Goal: Information Seeking & Learning: Learn about a topic

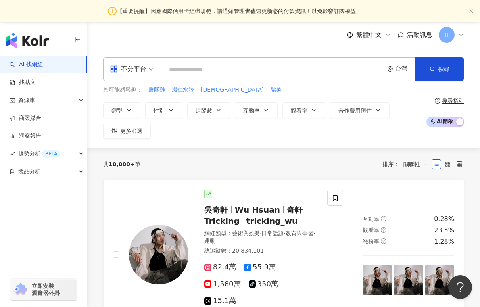
click at [137, 69] on div "不分平台" at bounding box center [128, 69] width 37 height 13
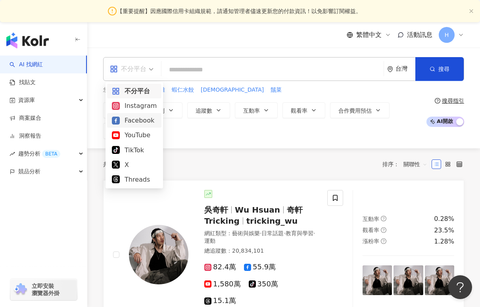
click at [141, 118] on div "Facebook" at bounding box center [134, 120] width 45 height 10
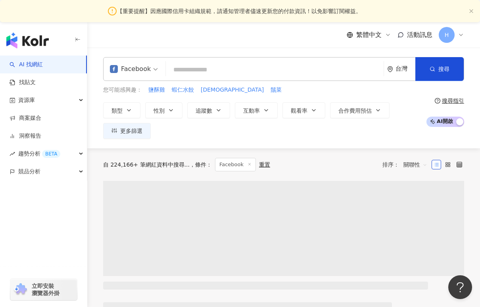
click at [145, 68] on div "Facebook" at bounding box center [130, 69] width 41 height 13
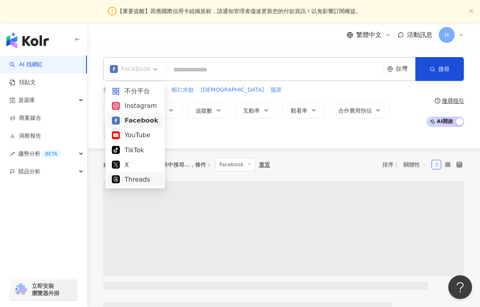
click at [146, 184] on div "Threads" at bounding box center [135, 180] width 46 height 10
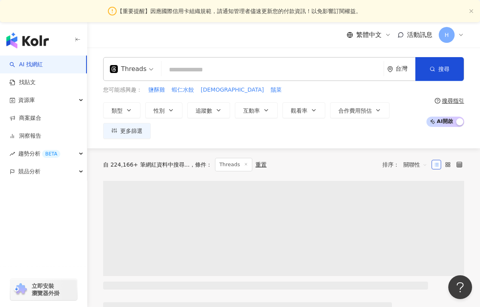
click at [194, 69] on input "search" at bounding box center [273, 69] width 216 height 15
click at [36, 85] on link "找貼文" at bounding box center [23, 83] width 26 height 8
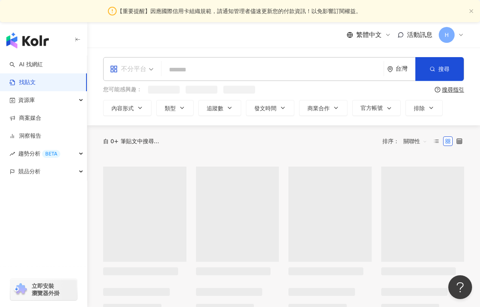
click at [152, 74] on span "不分平台" at bounding box center [132, 69] width 44 height 13
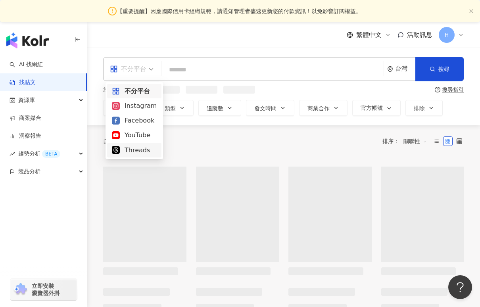
click at [142, 158] on div "不分平台 Instagram Facebook YouTube Threads" at bounding box center [135, 120] width 58 height 77
click at [142, 153] on div "Threads" at bounding box center [134, 150] width 45 height 10
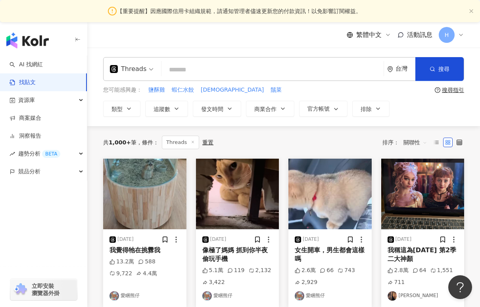
click at [210, 69] on input "search" at bounding box center [273, 69] width 216 height 17
type input "*"
type input "**"
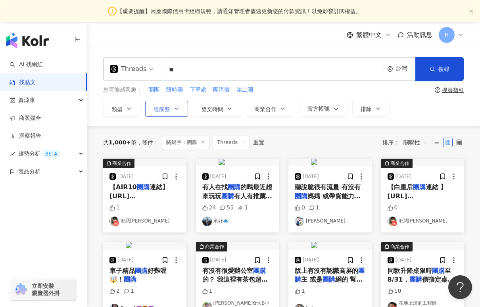
click at [172, 111] on button "追蹤數" at bounding box center [166, 109] width 43 height 16
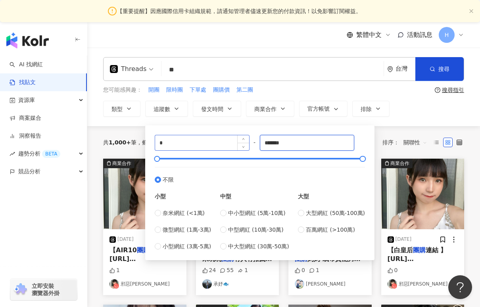
drag, startPoint x: 297, startPoint y: 144, endPoint x: 208, endPoint y: 139, distance: 89.8
click at [208, 139] on div "* - ******* 不限 小型 奈米網紅 (<1萬) 微型網紅 (1萬-3萬) 小型網紅 (3萬-5萬) 中型 中小型網紅 (5萬-10萬) 中型網紅 (…" at bounding box center [260, 193] width 210 height 116
type input "*"
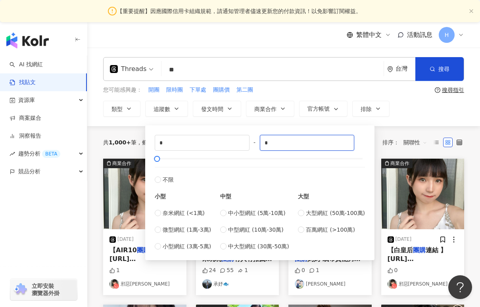
type input "*"
type input "*****"
click at [465, 101] on div "Threads ** 台灣 搜尋 您可能感興趣： 開團 限時團 下單處 團購價 第二團 搜尋指引 類型 追蹤數 發文時間 商業合作 官方帳號 排除 * - *…" at bounding box center [283, 87] width 393 height 60
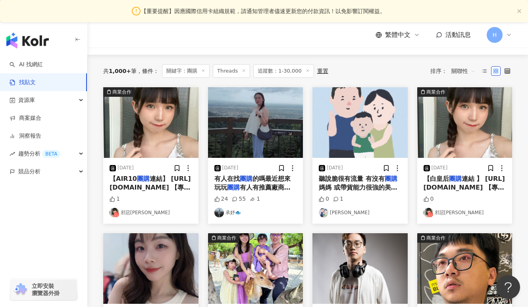
scroll to position [73, 0]
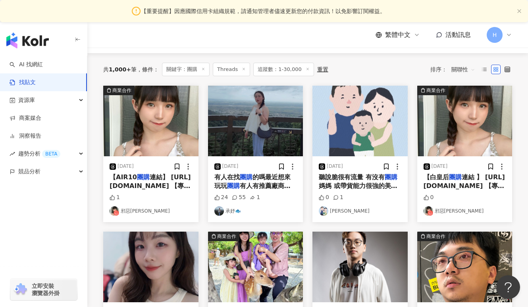
click at [252, 192] on div "2024/7/26 有人在找 團購 的嗎最近想來玩玩 團購 有人有推薦廠商嗎～可以私密我🥹 團購 24 55 1 承妤🐟" at bounding box center [255, 189] width 95 height 66
click at [250, 181] on mark "團購" at bounding box center [246, 177] width 13 height 8
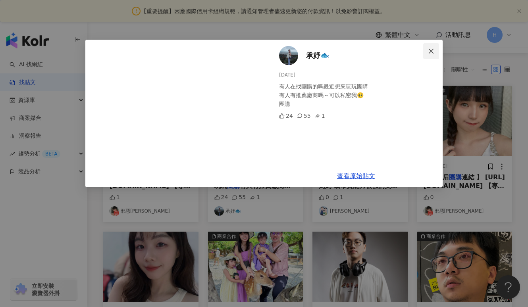
click at [427, 52] on span "Close" at bounding box center [431, 51] width 16 height 6
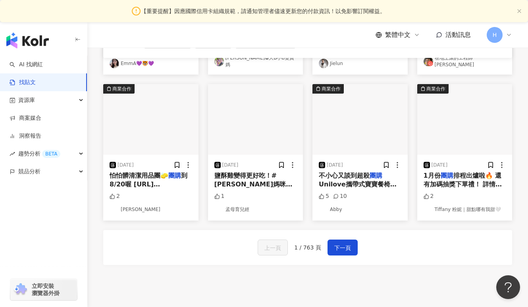
scroll to position [433, 0]
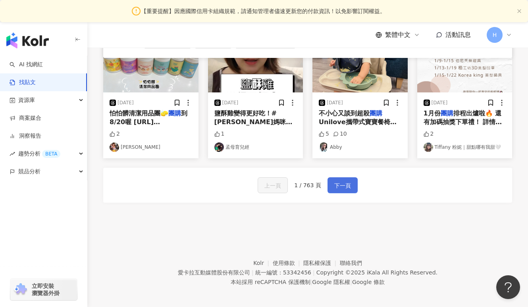
click at [352, 183] on button "下一頁" at bounding box center [342, 185] width 30 height 16
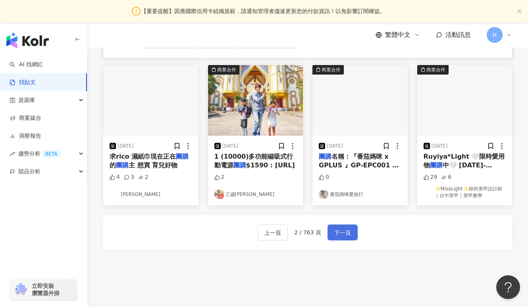
scroll to position [373, 0]
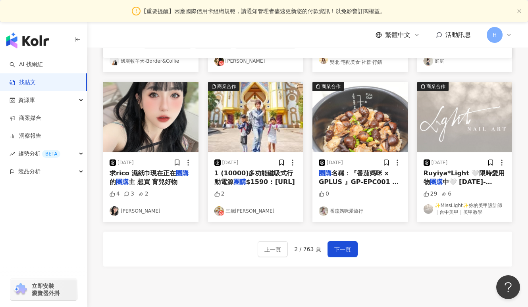
click at [345, 208] on link "番茄媽咪愛旅行" at bounding box center [360, 211] width 83 height 10
click at [339, 252] on span "下一頁" at bounding box center [342, 250] width 17 height 10
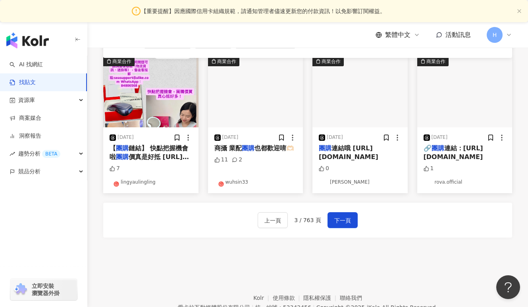
scroll to position [437, 0]
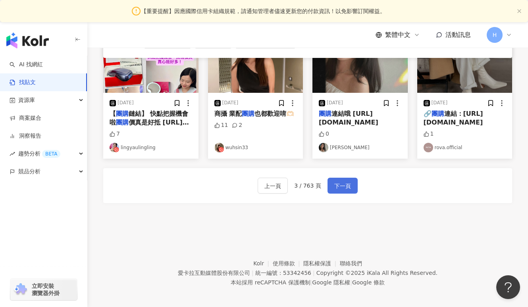
click at [342, 184] on span "下一頁" at bounding box center [342, 186] width 17 height 10
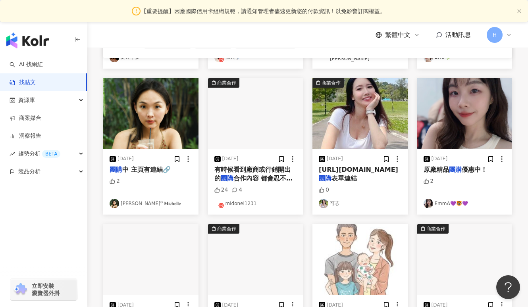
scroll to position [229, 0]
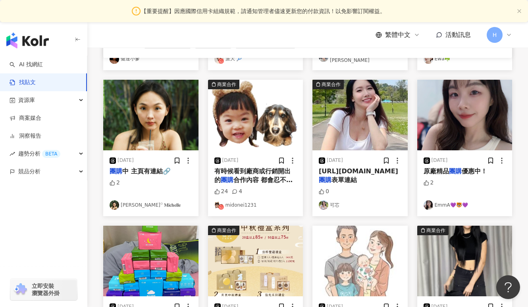
click at [239, 202] on link "midonei1231" at bounding box center [255, 205] width 83 height 10
click at [240, 150] on div "2024/11/27 有時候看到廠商或行銷開出的 團購 合作內容 都會忍不住去搜尋 到底有哪些團主會願意接受這種苛刻的條件😂😂😂 團購 24 4 midone…" at bounding box center [255, 183] width 95 height 66
click at [230, 167] on span "有時候看到廠商或行銷開出的" at bounding box center [252, 175] width 76 height 16
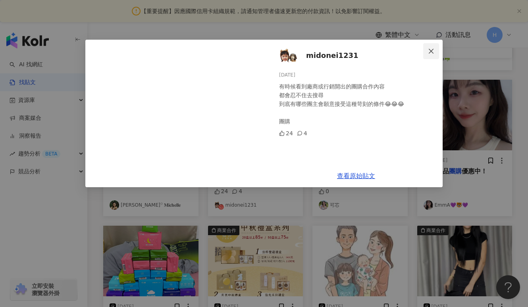
click at [431, 49] on icon "close" at bounding box center [431, 51] width 6 height 6
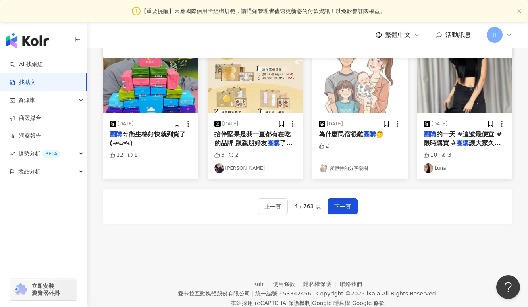
scroll to position [412, 0]
click at [345, 204] on span "下一頁" at bounding box center [342, 207] width 17 height 10
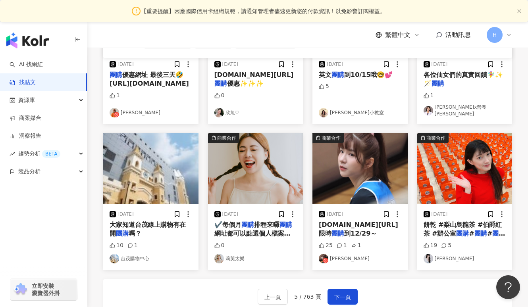
scroll to position [380, 0]
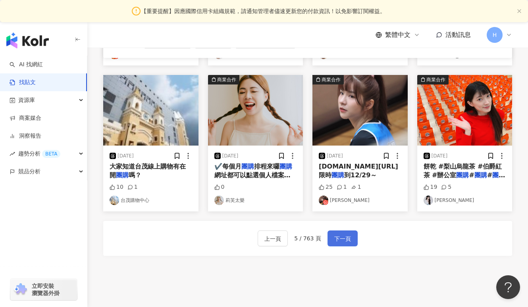
click at [328, 237] on button "下一頁" at bounding box center [342, 239] width 30 height 16
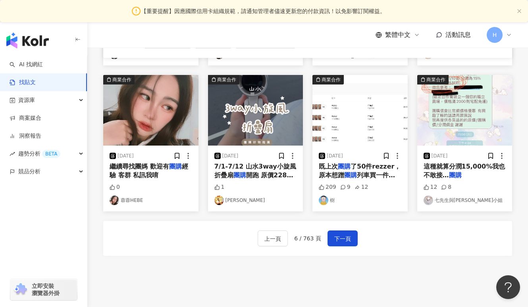
click at [445, 168] on span "這種就算分潤15,000%我也不敢接…" at bounding box center [464, 171] width 82 height 16
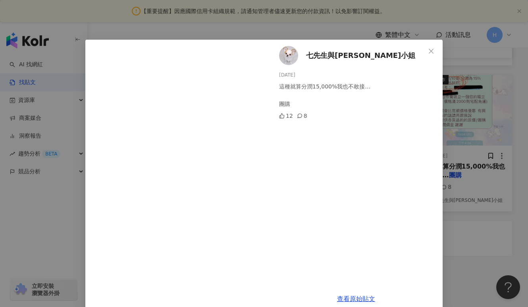
scroll to position [13, 0]
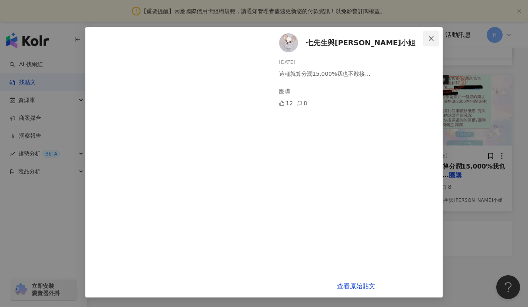
click at [430, 38] on icon "close" at bounding box center [431, 38] width 5 height 5
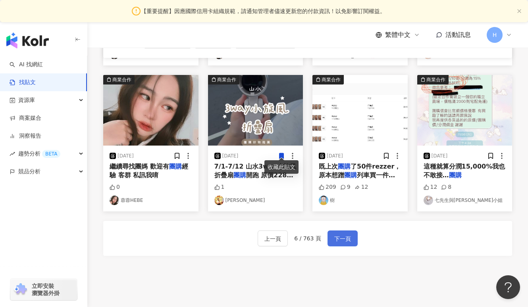
click at [350, 235] on button "下一頁" at bounding box center [342, 239] width 30 height 16
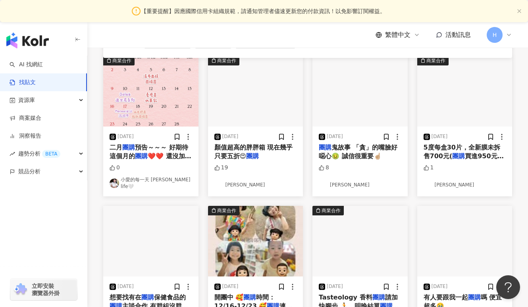
scroll to position [245, 0]
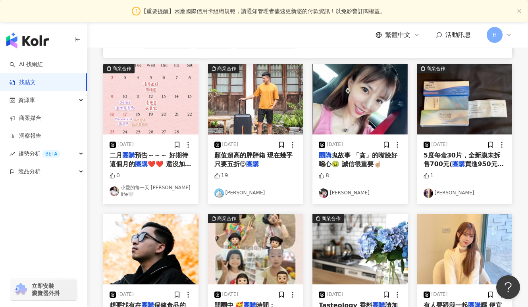
click at [346, 163] on span "鬼故事 「貪」的嘴臉好噁心🤢 誠信很重要☝🏼" at bounding box center [358, 160] width 79 height 16
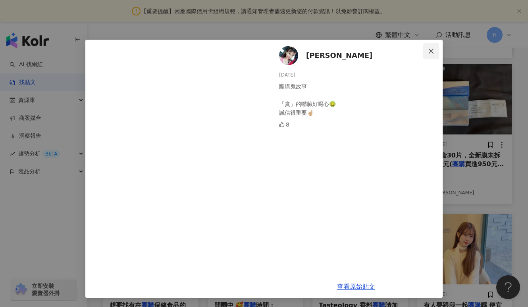
click at [426, 51] on span "Close" at bounding box center [431, 51] width 16 height 6
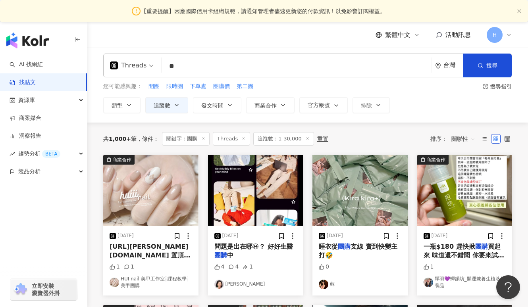
scroll to position [0, 0]
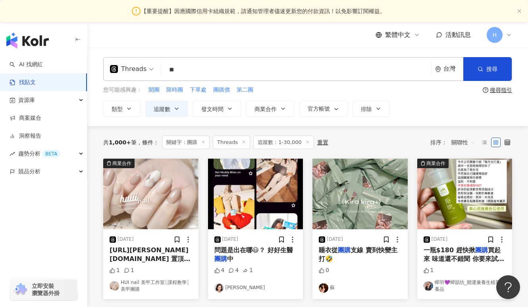
click at [203, 75] on input "**" at bounding box center [297, 69] width 264 height 17
type input "****"
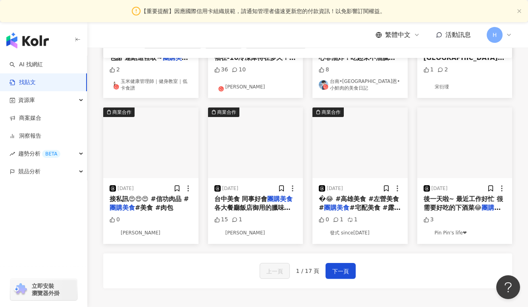
scroll to position [349, 0]
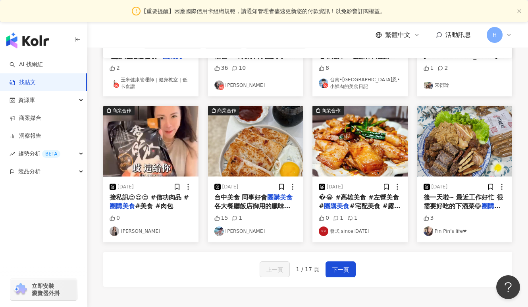
click at [235, 232] on link "藍小櫻" at bounding box center [255, 232] width 83 height 10
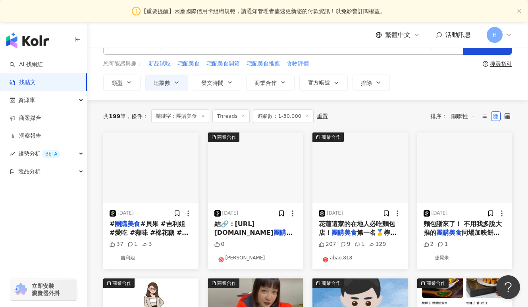
scroll to position [25, 0]
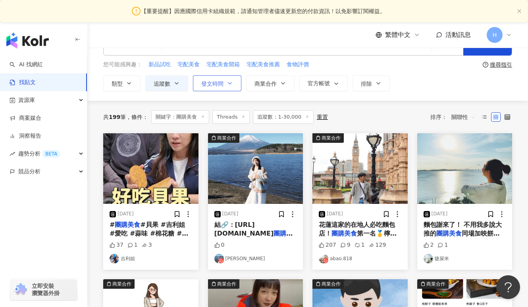
click at [233, 83] on button "發文時間" at bounding box center [217, 83] width 48 height 16
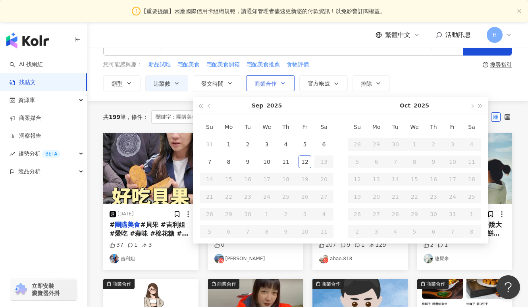
click at [280, 80] on icon "button" at bounding box center [283, 83] width 6 height 6
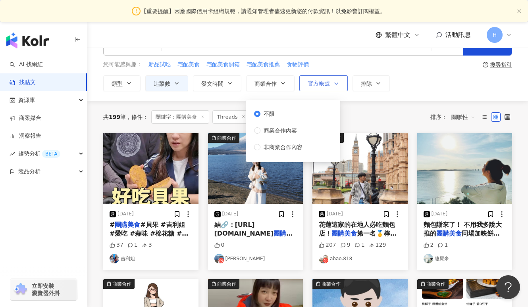
click at [308, 85] on span "官方帳號" at bounding box center [319, 83] width 22 height 6
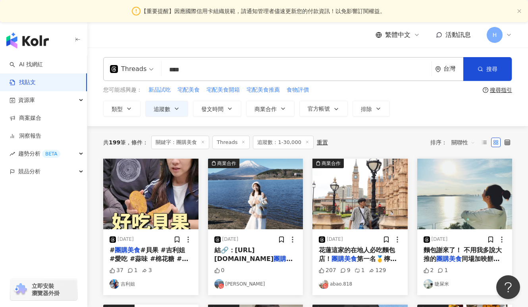
click at [396, 116] on div "類型 追蹤數 發文時間 Sep 2025 Su Mo Tu We Th Fr Sa 31 1 2 3 4 5 6 7 8 9 10 11 12 13 14 1…" at bounding box center [307, 109] width 409 height 16
click at [131, 109] on icon "button" at bounding box center [129, 109] width 6 height 6
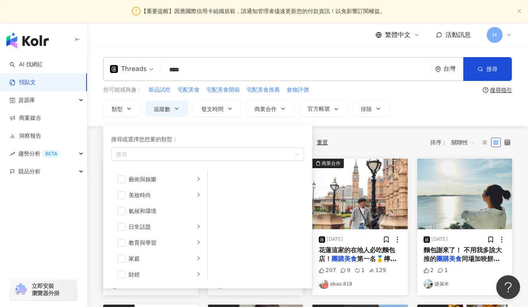
click at [407, 110] on div "類型 搜尋或選擇您想要的類型： 搜尋 藝術與娛樂 美妝時尚 氣候和環境 日常話題 教育與學習 家庭 財經 美食 命理占卜 遊戲 法政社會 生活風格 影視娛樂 …" at bounding box center [307, 109] width 409 height 16
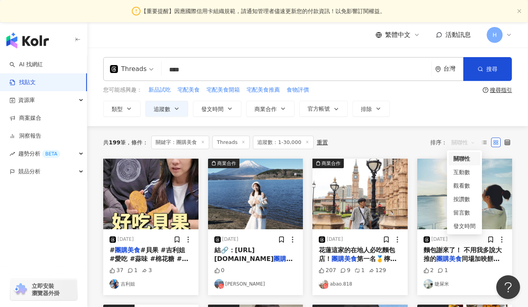
click at [463, 139] on span "關聯性" at bounding box center [463, 142] width 24 height 13
click at [469, 177] on div "互動數" at bounding box center [464, 172] width 32 height 13
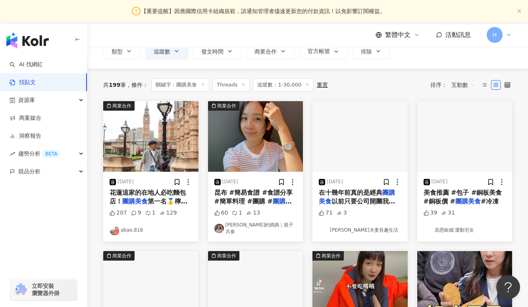
scroll to position [67, 0]
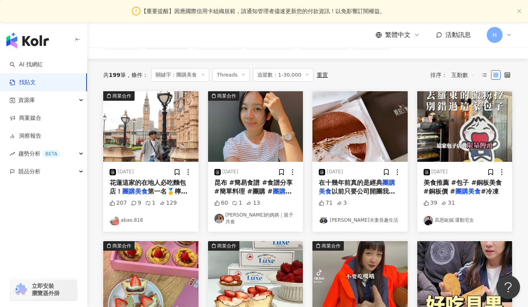
click at [277, 217] on link "塞普勒斯的媽媽｜親子共食" at bounding box center [255, 218] width 83 height 13
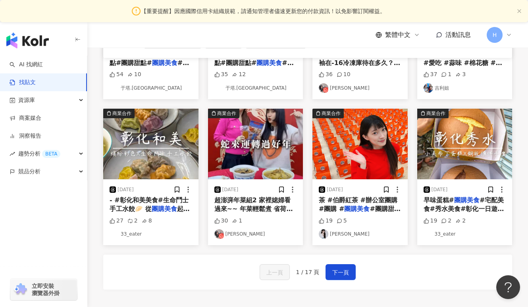
scroll to position [352, 0]
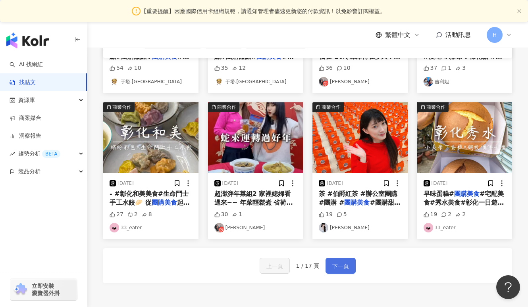
click at [348, 263] on button "下一頁" at bounding box center [340, 266] width 30 height 16
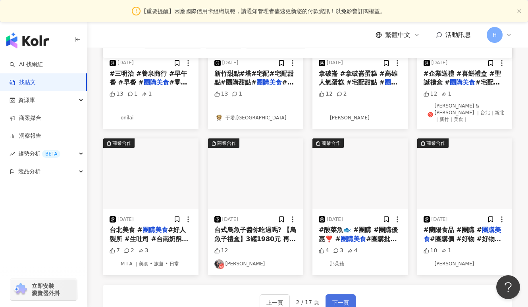
scroll to position [312, 0]
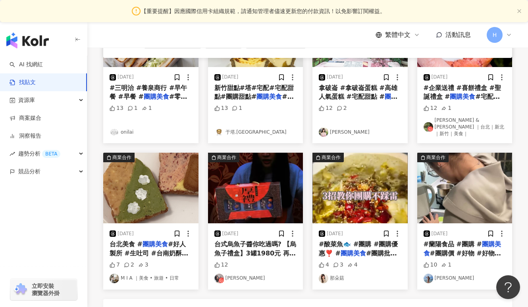
click at [343, 274] on link "那朵菇" at bounding box center [360, 279] width 83 height 10
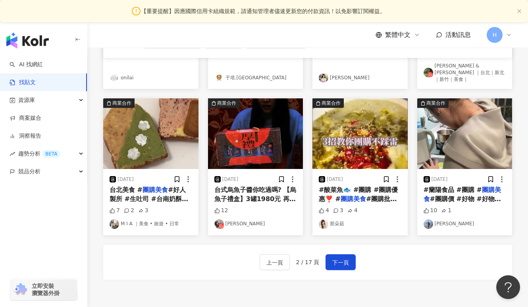
scroll to position [437, 0]
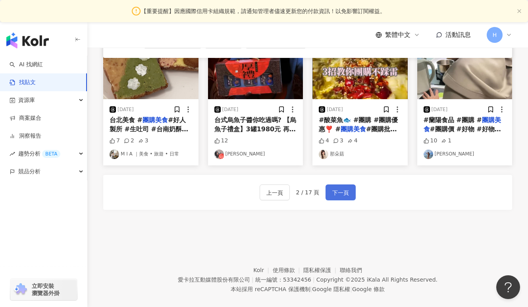
click at [341, 185] on button "下一頁" at bounding box center [340, 193] width 30 height 16
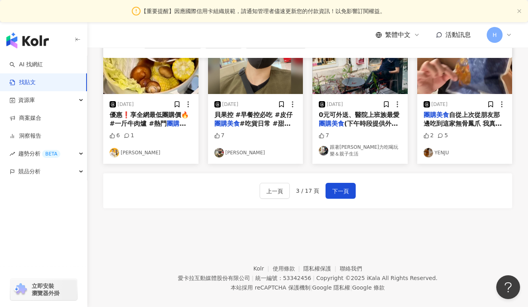
scroll to position [433, 0]
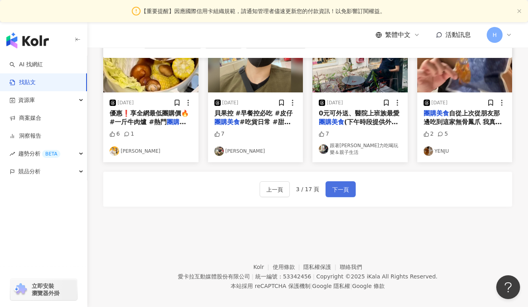
click at [344, 185] on span "下一頁" at bounding box center [340, 190] width 17 height 10
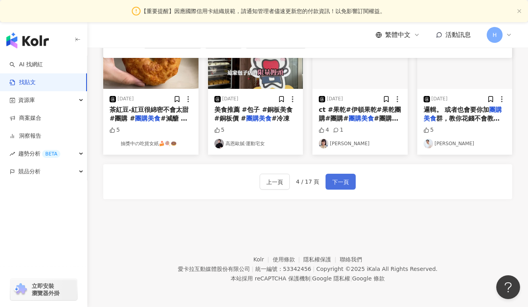
scroll to position [437, 0]
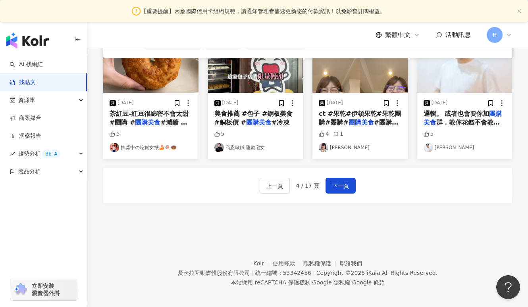
click at [346, 143] on link "Bin Wei Yeh" at bounding box center [360, 148] width 83 height 10
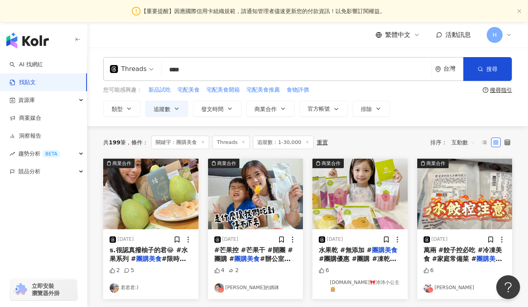
drag, startPoint x: 200, startPoint y: 73, endPoint x: 113, endPoint y: 73, distance: 86.9
click at [115, 73] on div "Threads 團購美食 **** 台灣 搜尋 searchOperator 插入語法 完全符合 "" 聯集 OR 交集 AND 排除 - 群組 {}" at bounding box center [307, 69] width 409 height 24
type input "*"
click at [158, 70] on div "Threads **** 台灣 搜尋 searchOperator 插入語法 完全符合 "" 聯集 OR 交集 AND 排除 - 群組 {}" at bounding box center [307, 69] width 409 height 24
click at [141, 71] on div "Threads" at bounding box center [128, 69] width 37 height 13
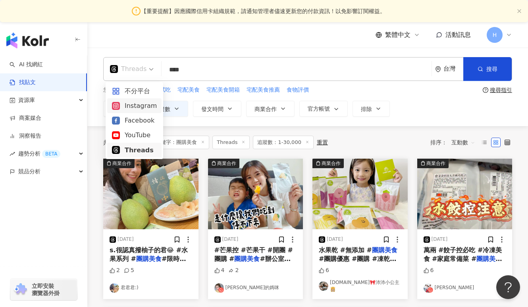
click at [147, 92] on div "不分平台" at bounding box center [134, 91] width 45 height 10
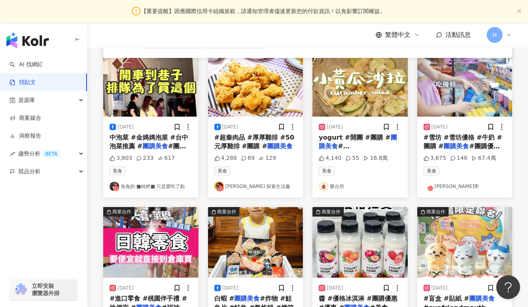
scroll to position [292, 0]
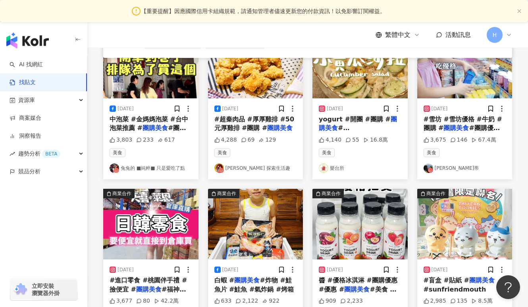
click at [447, 169] on link "Nadin娜蒂" at bounding box center [464, 169] width 83 height 10
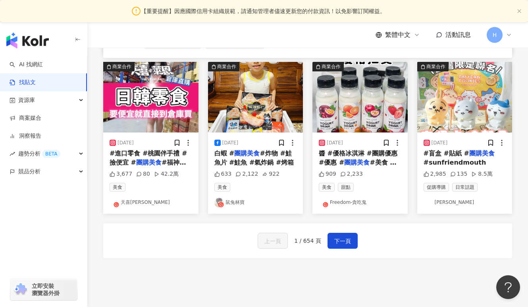
scroll to position [427, 0]
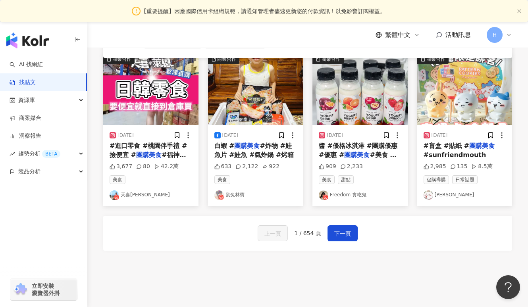
click at [242, 192] on link "鼠兔林寶" at bounding box center [255, 196] width 83 height 10
click at [343, 231] on span "下一頁" at bounding box center [342, 234] width 17 height 10
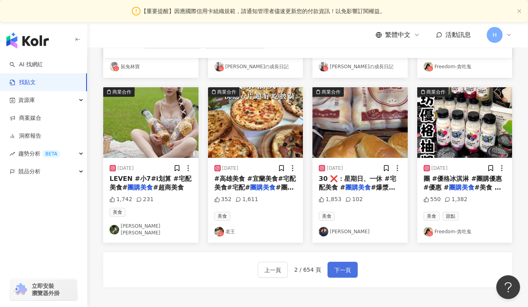
scroll to position [395, 0]
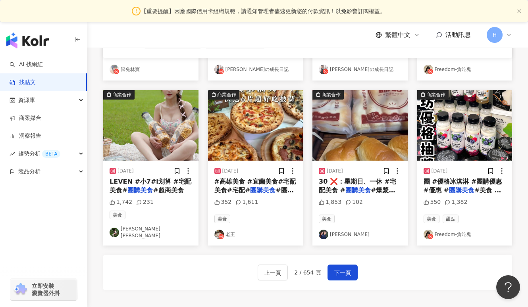
click at [341, 231] on link "蕭雅玲" at bounding box center [360, 235] width 83 height 10
click at [345, 271] on span "下一頁" at bounding box center [342, 273] width 17 height 10
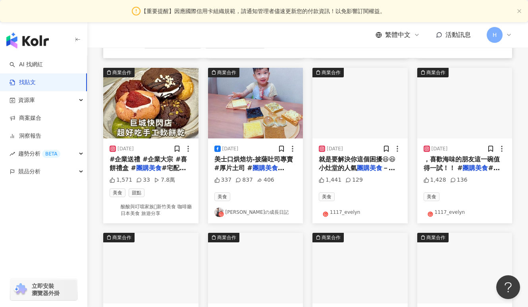
scroll to position [249, 0]
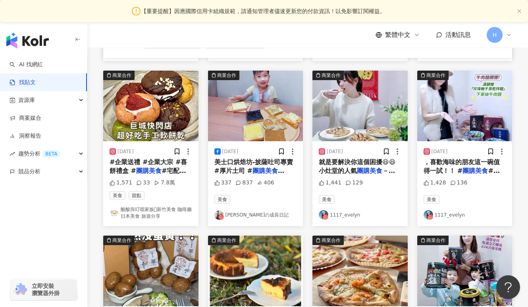
click at [251, 212] on link "翔哥の成長日記" at bounding box center [255, 215] width 83 height 10
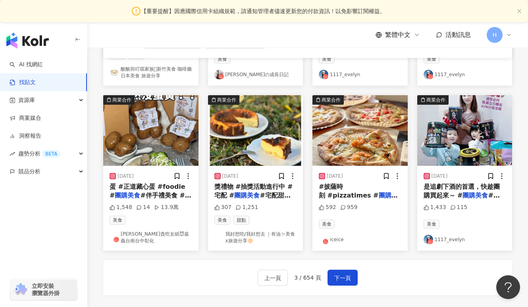
scroll to position [395, 0]
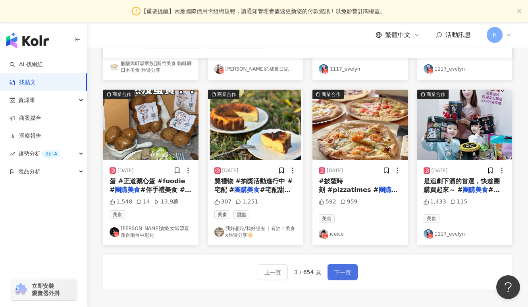
click at [336, 269] on span "下一頁" at bounding box center [342, 273] width 17 height 10
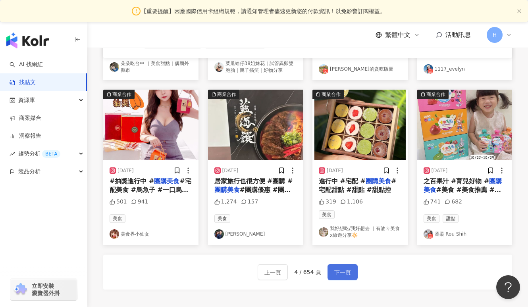
click at [344, 271] on span "下一頁" at bounding box center [342, 273] width 17 height 10
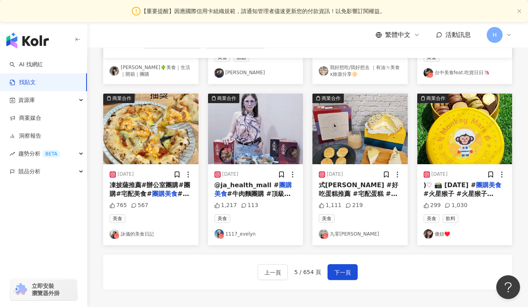
click at [142, 232] on link "詠儀的美食日記" at bounding box center [151, 234] width 83 height 10
click at [347, 269] on span "下一頁" at bounding box center [342, 273] width 17 height 10
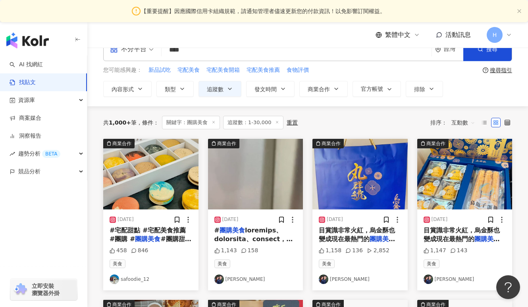
scroll to position [0, 0]
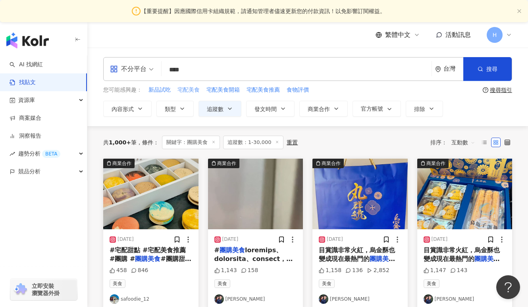
click at [194, 90] on span "宅配美食" at bounding box center [188, 90] width 22 height 8
type input "****"
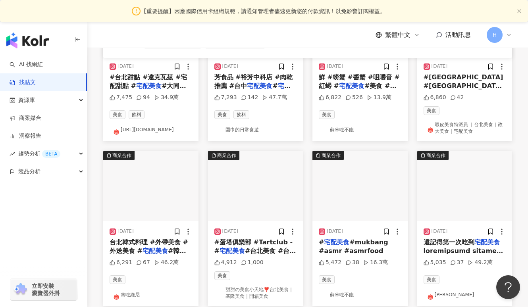
scroll to position [388, 0]
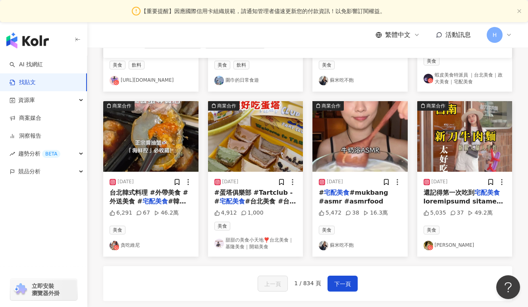
click at [347, 247] on link "蘇米吃不飽" at bounding box center [360, 246] width 83 height 10
click at [343, 282] on span "下一頁" at bounding box center [342, 284] width 17 height 10
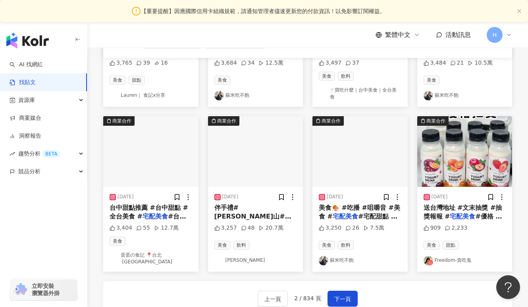
scroll to position [486, 0]
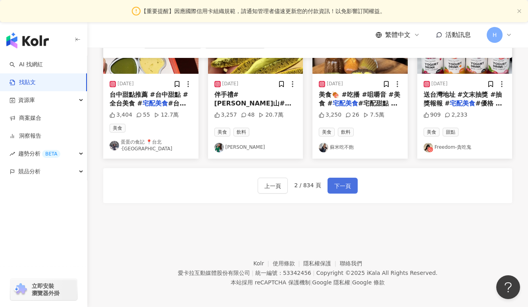
click at [341, 181] on span "下一頁" at bounding box center [342, 186] width 17 height 10
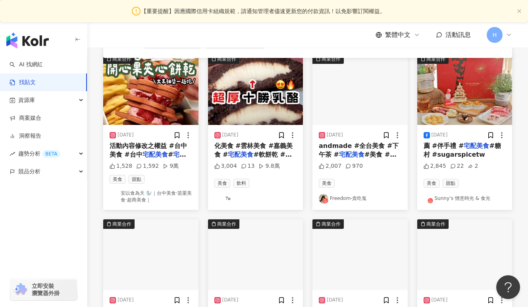
scroll to position [489, 0]
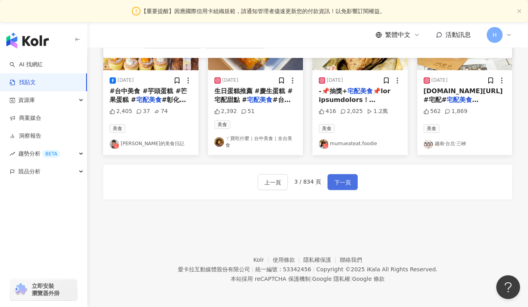
click at [342, 187] on button "下一頁" at bounding box center [342, 182] width 30 height 16
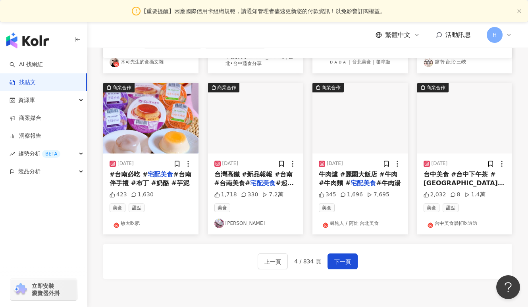
scroll to position [406, 0]
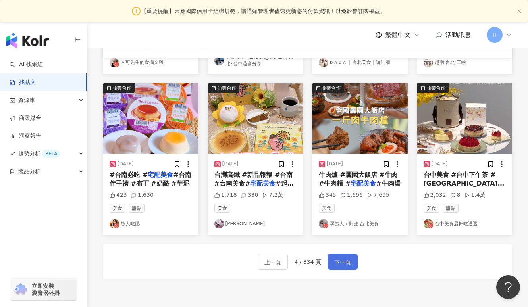
click at [335, 261] on span "下一頁" at bounding box center [342, 263] width 17 height 10
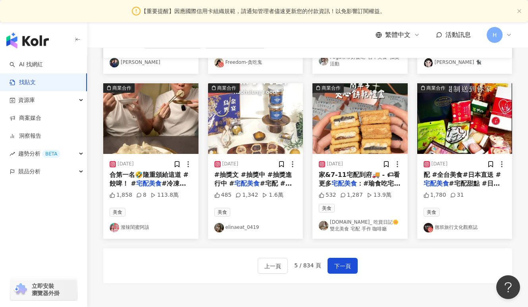
click at [144, 223] on link "潑辣閨蜜阿該" at bounding box center [151, 228] width 83 height 10
click at [349, 263] on span "下一頁" at bounding box center [342, 267] width 17 height 10
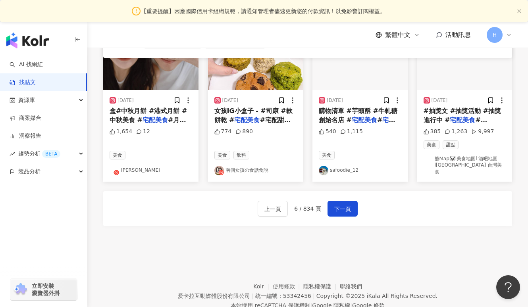
scroll to position [501, 0]
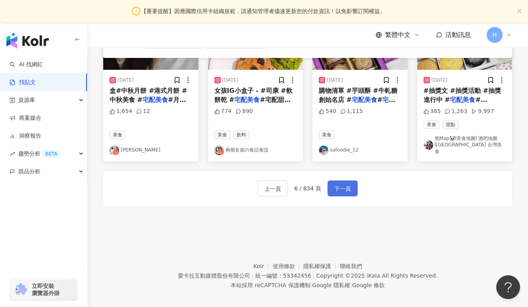
click at [345, 186] on span "下一頁" at bounding box center [342, 189] width 17 height 10
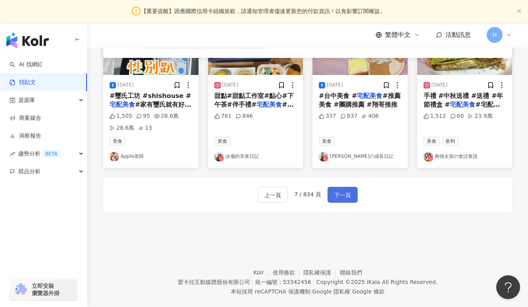
scroll to position [497, 0]
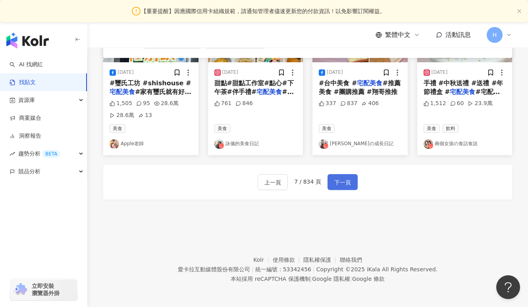
click at [346, 185] on span "下一頁" at bounding box center [342, 183] width 17 height 10
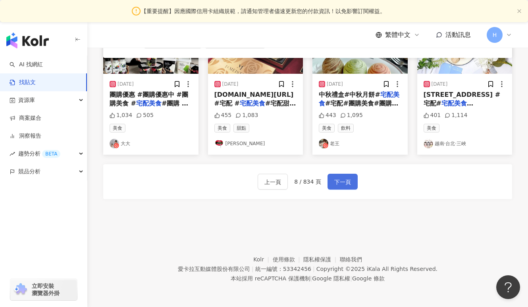
scroll to position [482, 0]
click at [125, 142] on link "大大" at bounding box center [151, 144] width 83 height 10
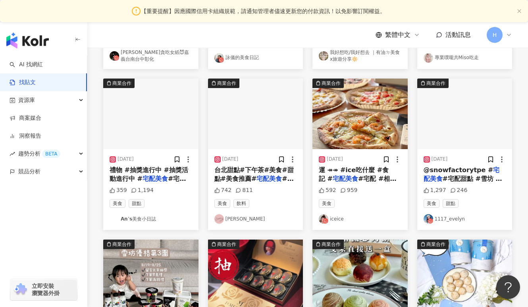
scroll to position [0, 0]
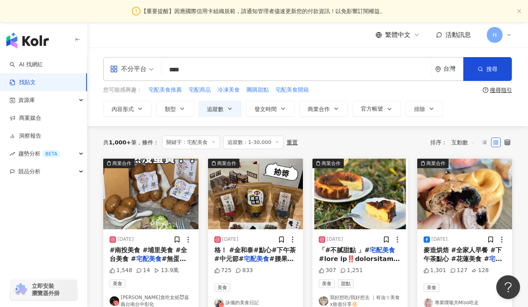
drag, startPoint x: 203, startPoint y: 73, endPoint x: 117, endPoint y: 72, distance: 86.1
click at [117, 72] on div "不分平台 宅配美食 **** 台灣 搜尋 searchOperator 插入語法 完全符合 "" 聯集 OR 交集 AND 排除 - 群組 {}" at bounding box center [307, 69] width 409 height 24
type input "*"
type input "**"
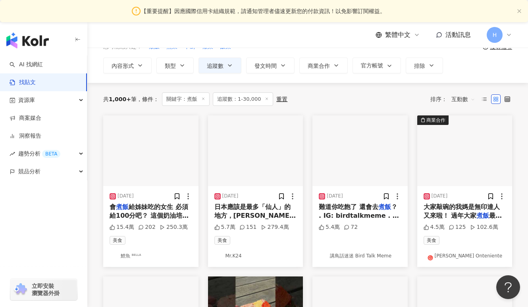
scroll to position [44, 0]
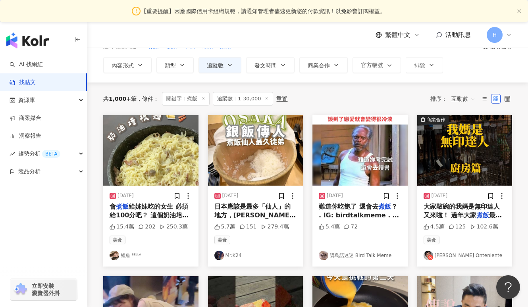
click at [126, 256] on link "鯉魚 ᴮᴱᴸᴸᴬ" at bounding box center [151, 256] width 83 height 10
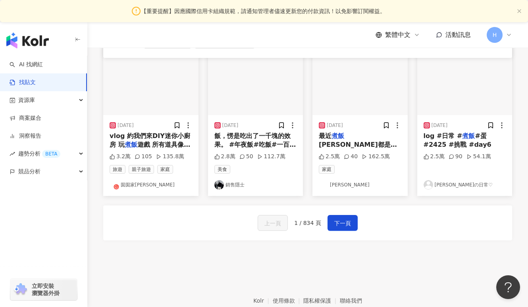
scroll to position [442, 0]
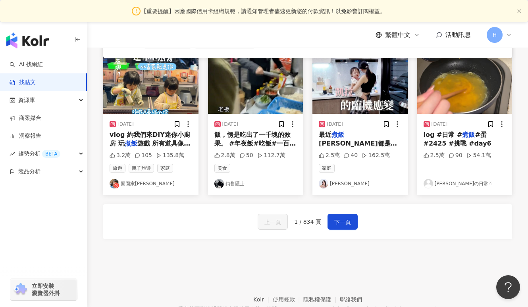
click at [137, 184] on link "囡囡家小日子" at bounding box center [151, 184] width 83 height 10
click at [344, 226] on span "下一頁" at bounding box center [342, 222] width 17 height 10
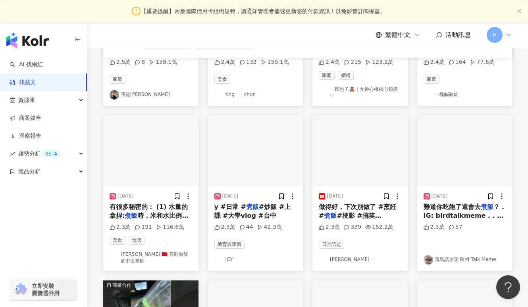
scroll to position [208, 0]
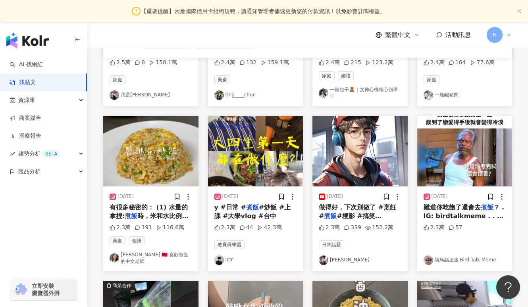
click at [174, 254] on link "Shaohua Lee 🇹🇼 喜歡做飯的中文老師" at bounding box center [151, 258] width 83 height 13
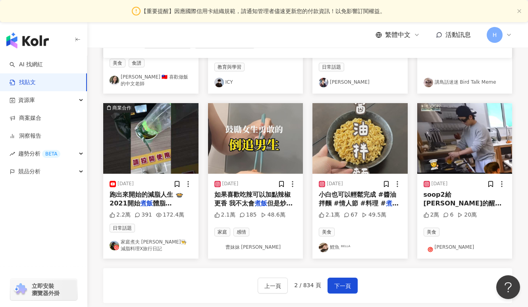
scroll to position [393, 0]
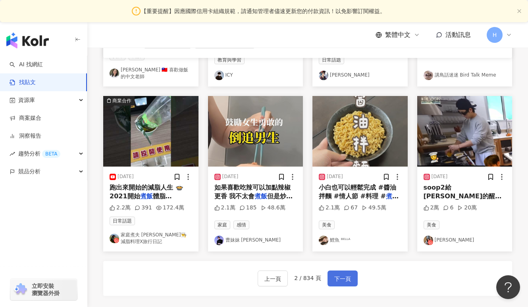
click at [334, 281] on span "下一頁" at bounding box center [342, 279] width 17 height 10
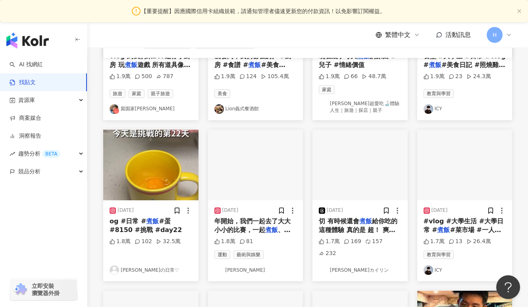
scroll to position [188, 0]
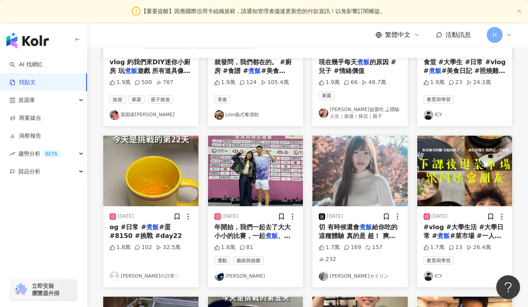
click at [436, 274] on link "ICY" at bounding box center [464, 276] width 83 height 10
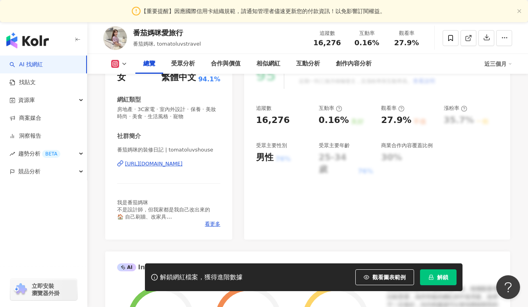
scroll to position [120, 0]
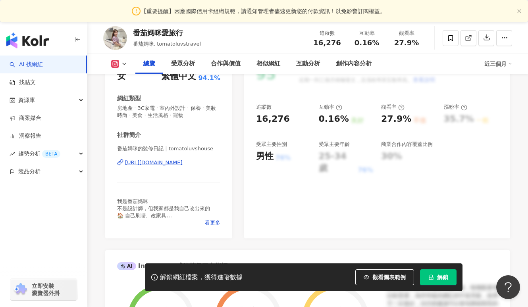
click at [183, 164] on div "https://www.instagram.com/tomatoluvshouse/" at bounding box center [154, 162] width 58 height 7
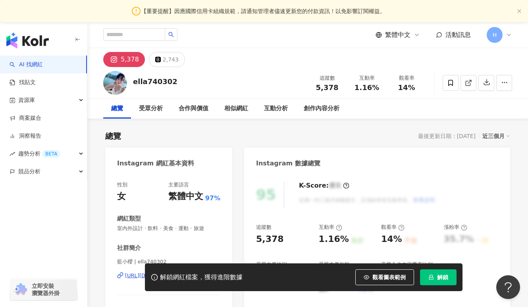
scroll to position [68, 0]
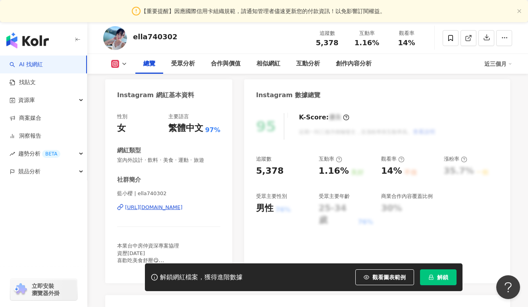
click at [183, 208] on div "https://www.instagram.com/ella740302/" at bounding box center [154, 207] width 58 height 7
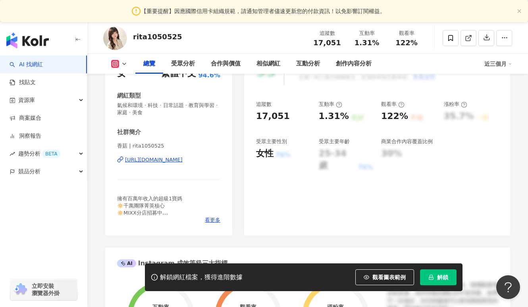
scroll to position [121, 0]
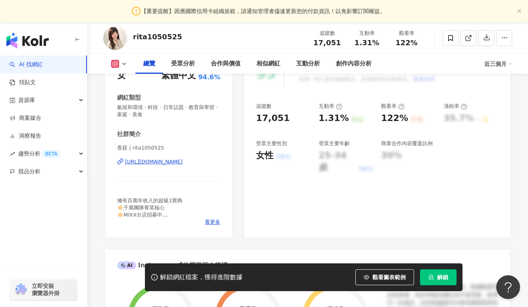
click at [183, 162] on div "https://www.instagram.com/rita1050525/" at bounding box center [154, 161] width 58 height 7
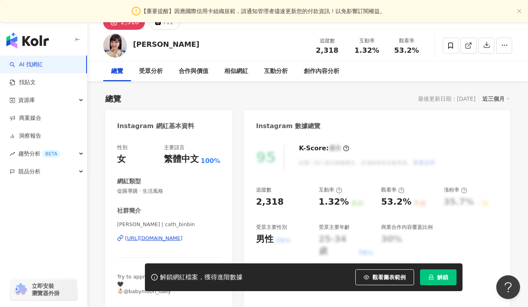
scroll to position [50, 0]
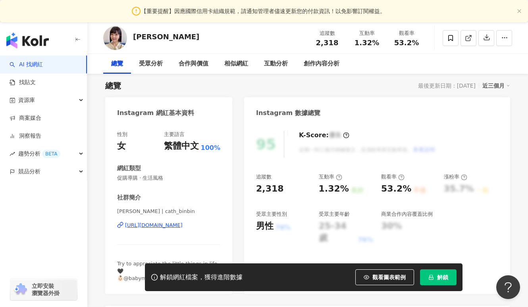
click at [183, 226] on div "https://www.instagram.com/cath_binbin/" at bounding box center [154, 225] width 58 height 7
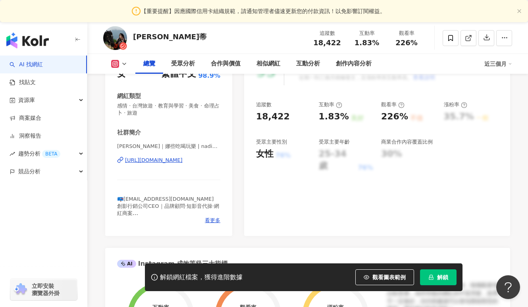
click at [183, 161] on div "[URL][DOMAIN_NAME]" at bounding box center [154, 160] width 58 height 7
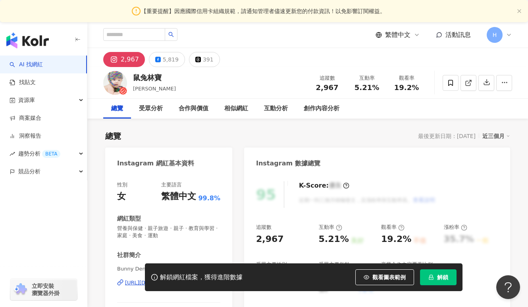
click at [40, 44] on img "button" at bounding box center [27, 41] width 42 height 16
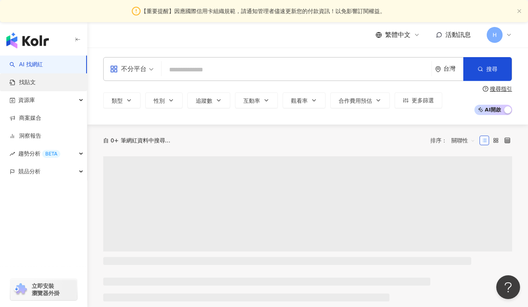
click at [36, 83] on link "找貼文" at bounding box center [23, 83] width 26 height 8
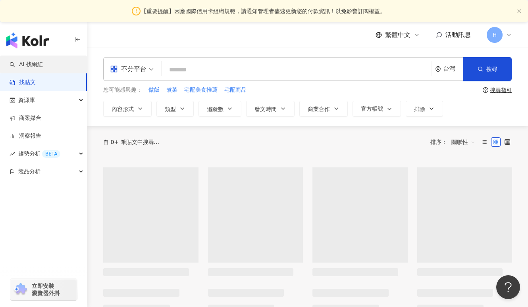
click at [43, 66] on link "AI 找網紅" at bounding box center [26, 65] width 33 height 8
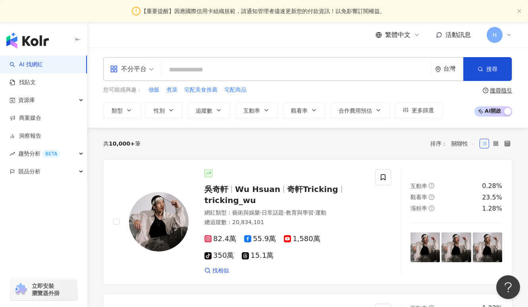
type input "*"
type input "**"
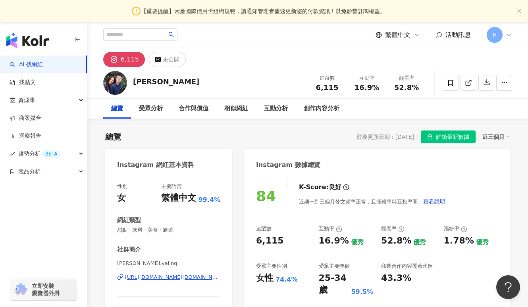
scroll to position [20, 0]
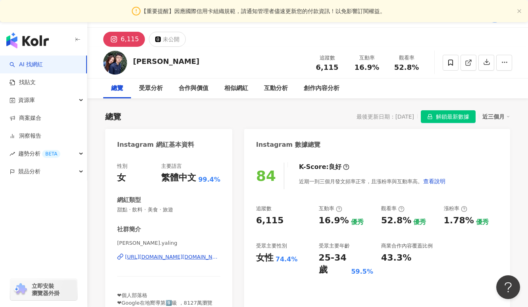
click at [208, 258] on div "[URL][DOMAIN_NAME][DOMAIN_NAME]" at bounding box center [172, 257] width 95 height 7
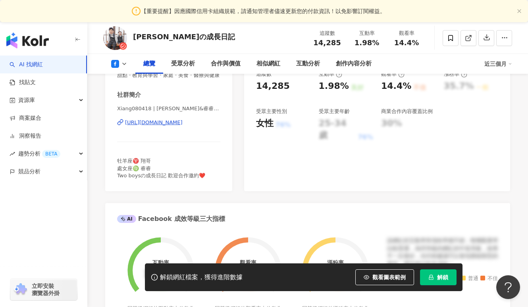
scroll to position [155, 0]
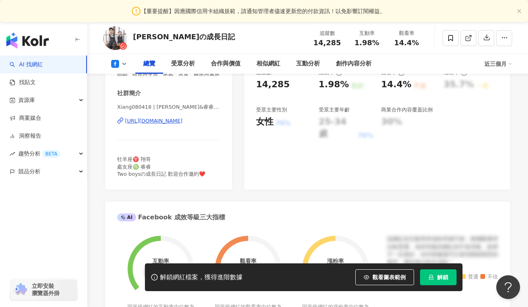
click at [183, 121] on div "https://www.facebook.com/101830331271678" at bounding box center [154, 120] width 58 height 7
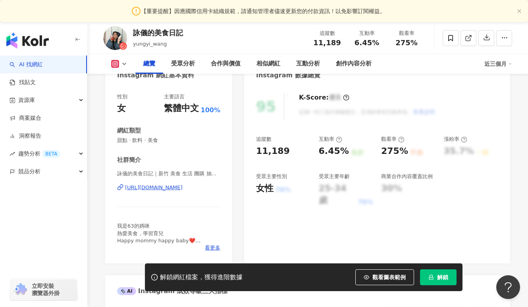
scroll to position [89, 0]
click at [182, 187] on div "[URL][DOMAIN_NAME]" at bounding box center [154, 186] width 58 height 7
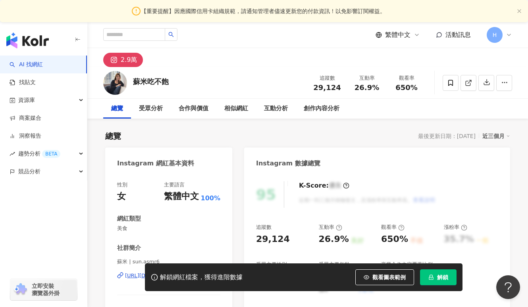
scroll to position [121, 0]
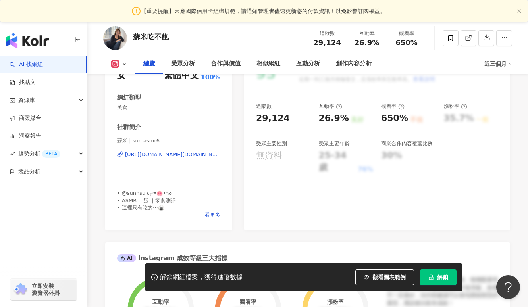
click at [196, 153] on div "[URL][DOMAIN_NAME][DOMAIN_NAME]" at bounding box center [172, 154] width 95 height 7
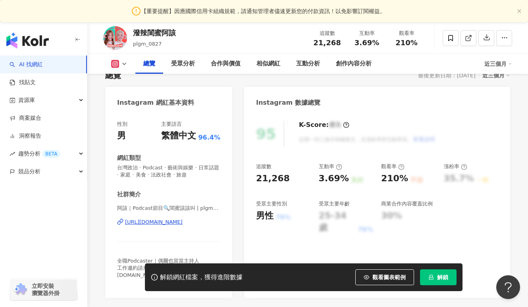
scroll to position [65, 0]
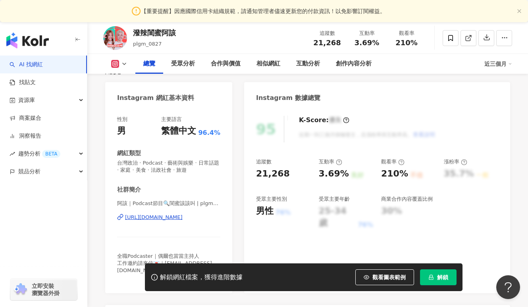
click at [174, 216] on div "[URL][DOMAIN_NAME]" at bounding box center [154, 217] width 58 height 7
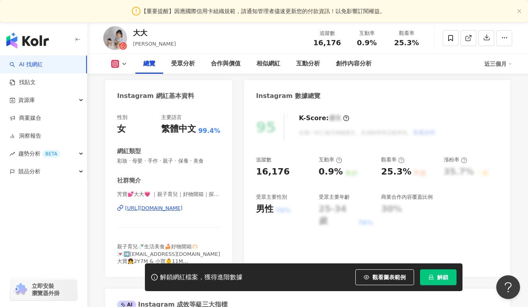
scroll to position [149, 0]
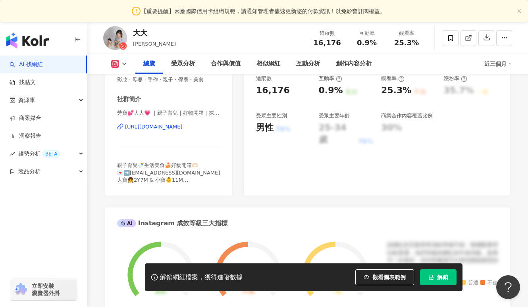
click at [160, 129] on div "[URL][DOMAIN_NAME]" at bounding box center [154, 126] width 58 height 7
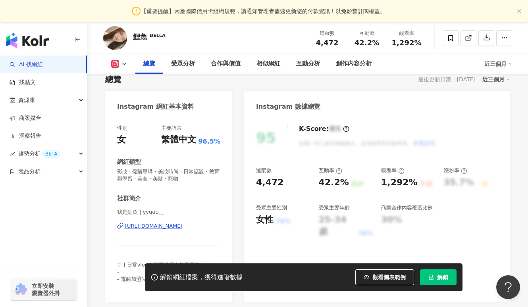
scroll to position [59, 0]
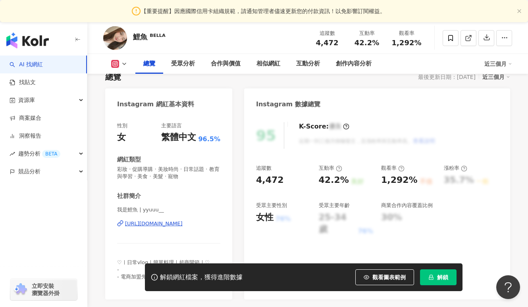
click at [182, 221] on div "[URL][DOMAIN_NAME]" at bounding box center [154, 223] width 58 height 7
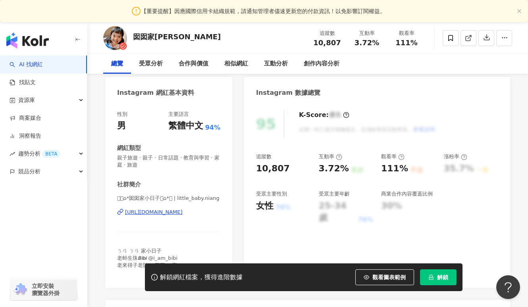
scroll to position [92, 0]
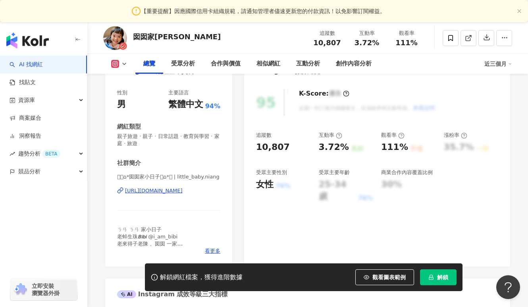
click at [140, 191] on div "[URL][DOMAIN_NAME]" at bounding box center [154, 190] width 58 height 7
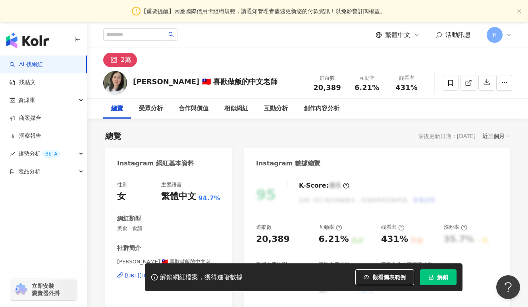
scroll to position [62, 0]
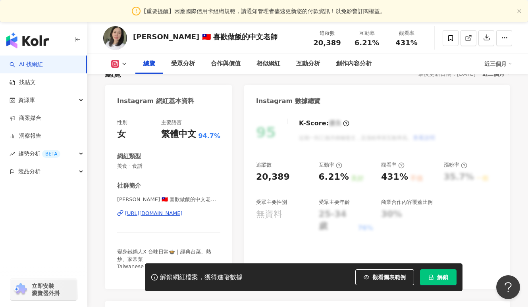
click at [183, 214] on div "https://www.instagram.com/shaohua_taiwan/" at bounding box center [154, 213] width 58 height 7
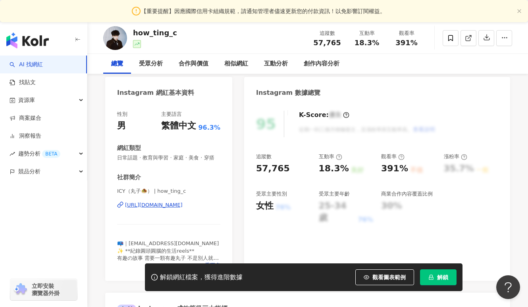
scroll to position [99, 0]
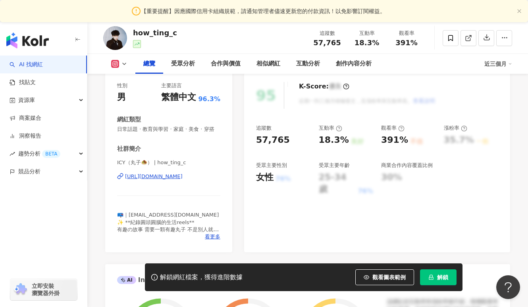
click at [205, 173] on div "ICY（丸子🧆） | how_ting_c https://www.instagram.com/how_ting_c/" at bounding box center [168, 182] width 103 height 46
click at [183, 176] on div "https://www.instagram.com/how_ting_c/" at bounding box center [154, 176] width 58 height 7
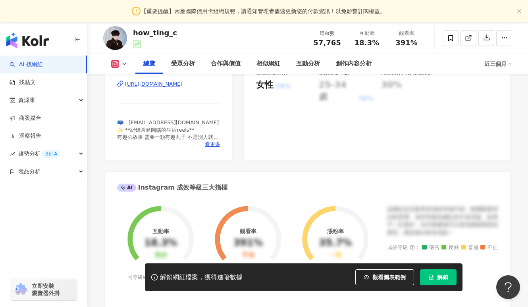
scroll to position [208, 0]
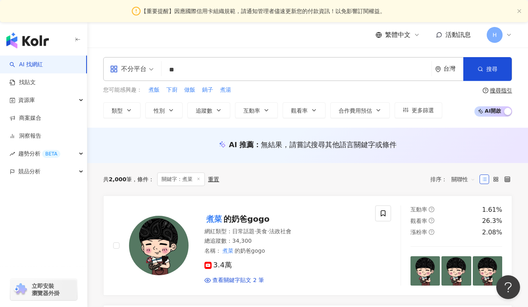
click at [144, 141] on div "AI 推薦 ： 無結果，請嘗試搜尋其他語言關鍵字或條件" at bounding box center [307, 145] width 409 height 10
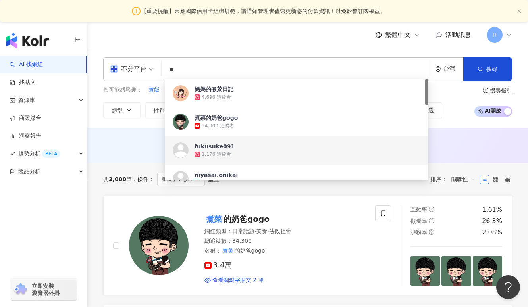
drag, startPoint x: 188, startPoint y: 73, endPoint x: 98, endPoint y: 69, distance: 90.2
click at [99, 72] on div "不分平台 ** 台灣 搜尋 80c8a2c2-5bb8-4ae5-9748-1f52c1d1a416 https://www.instagram.com/fu…" at bounding box center [307, 87] width 441 height 61
click at [36, 86] on link "找貼文" at bounding box center [23, 83] width 26 height 8
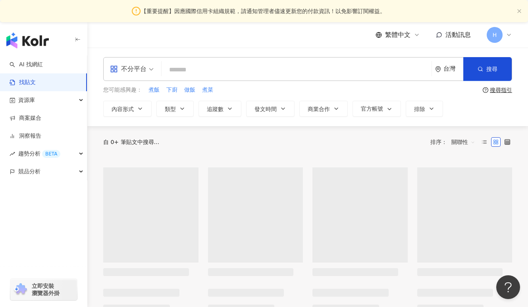
click at [210, 62] on input "search" at bounding box center [297, 69] width 264 height 17
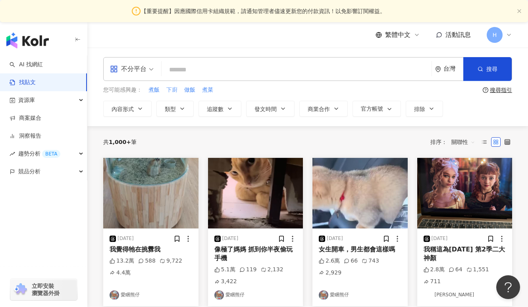
click at [175, 89] on span "下廚" at bounding box center [171, 90] width 11 height 8
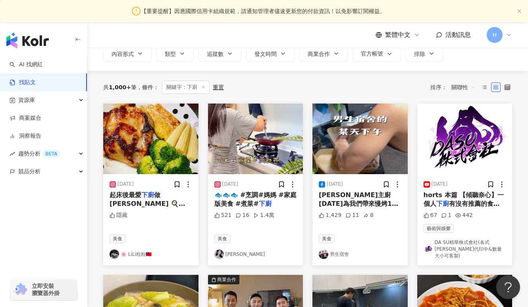
scroll to position [62, 0]
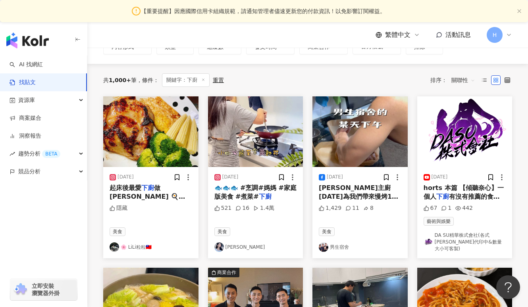
click at [140, 243] on link "🌸 LiLi粒粒🇹🇼" at bounding box center [151, 248] width 83 height 10
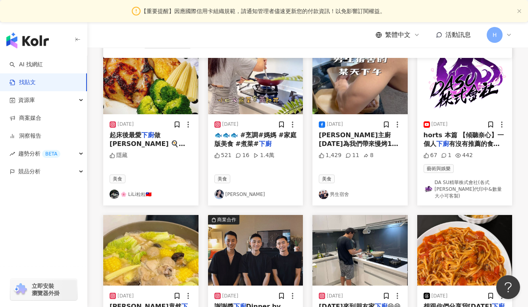
scroll to position [116, 0]
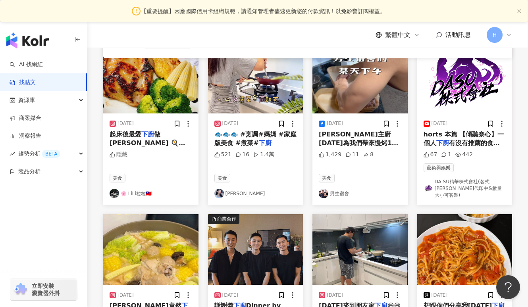
click at [342, 189] on link "男生宿舍" at bounding box center [360, 194] width 83 height 10
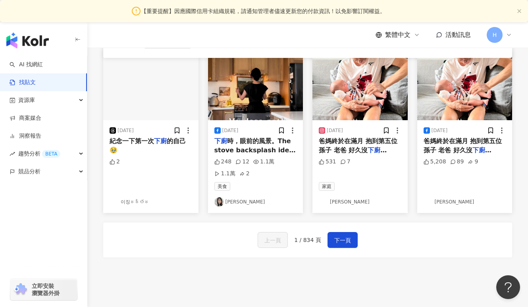
scroll to position [437, 0]
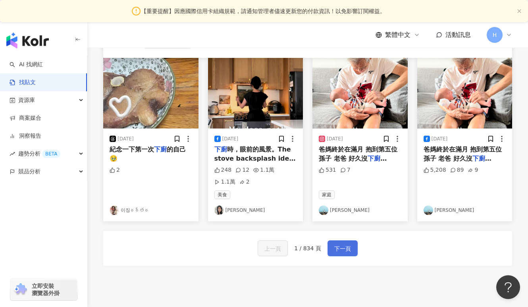
click at [343, 244] on span "下一頁" at bounding box center [342, 249] width 17 height 10
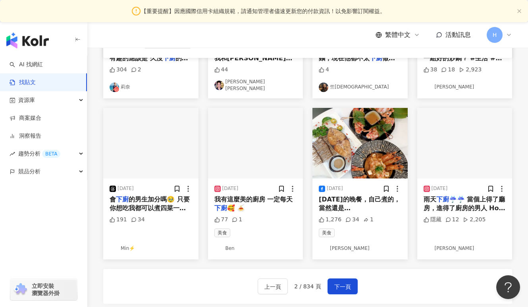
scroll to position [360, 0]
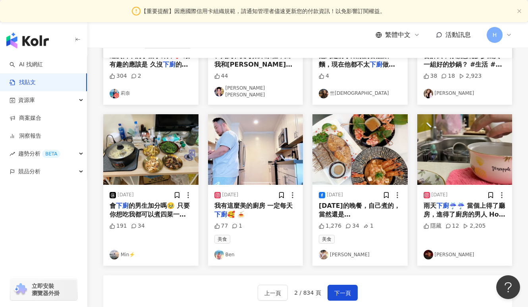
click at [343, 250] on link "星光奈奈" at bounding box center [360, 255] width 83 height 10
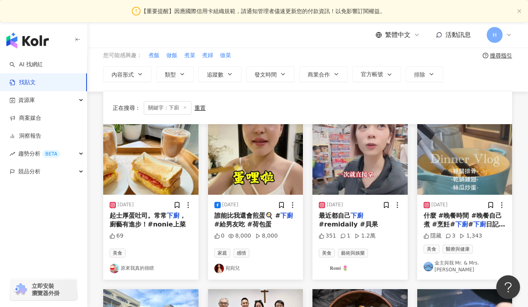
scroll to position [0, 0]
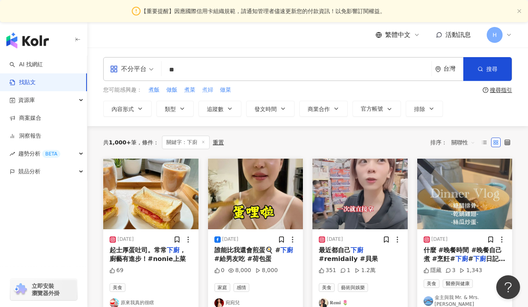
click at [210, 92] on span "煮婦" at bounding box center [207, 90] width 11 height 8
type input "**"
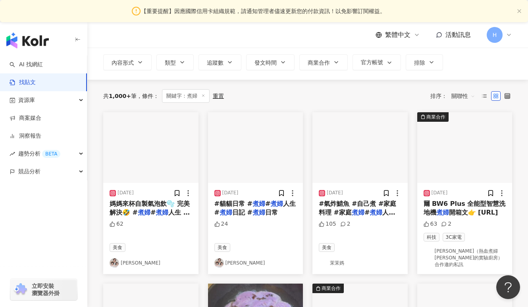
scroll to position [68, 0]
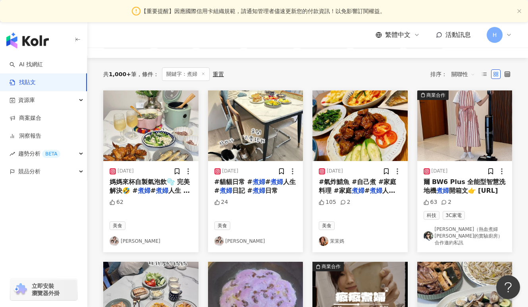
click at [130, 237] on link "Joy Lee" at bounding box center [151, 242] width 83 height 10
click at [335, 237] on link "茉茉媽" at bounding box center [360, 242] width 83 height 10
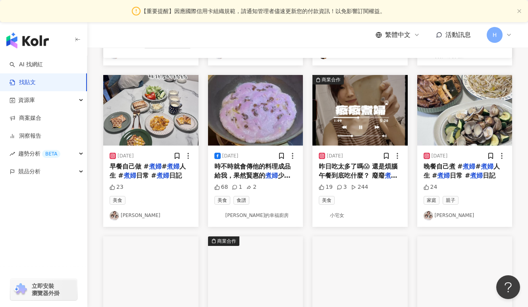
scroll to position [279, 0]
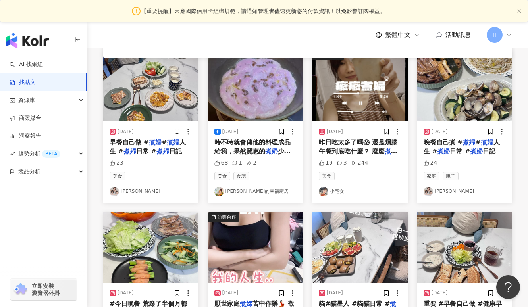
click at [243, 187] on link "蘿瑞娜的幸福廚房" at bounding box center [255, 192] width 83 height 10
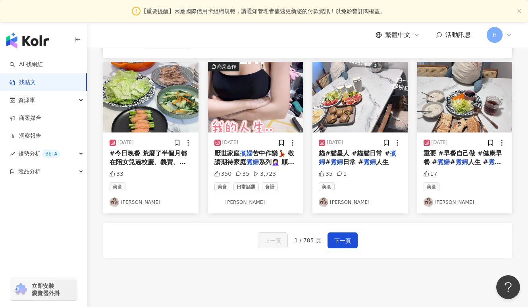
scroll to position [412, 0]
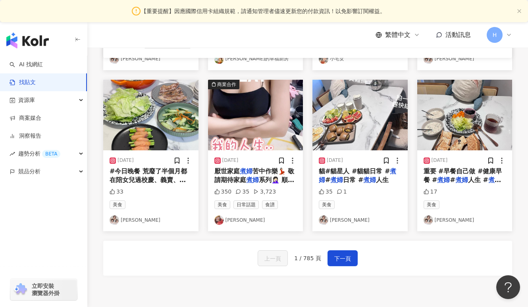
click at [337, 242] on div "上一頁 1 / 785 頁 下一頁" at bounding box center [307, 258] width 409 height 35
click at [339, 250] on button "下一頁" at bounding box center [342, 258] width 30 height 16
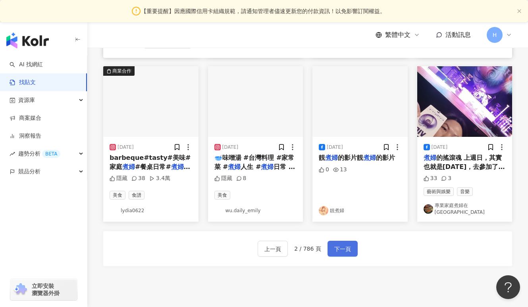
scroll to position [408, 0]
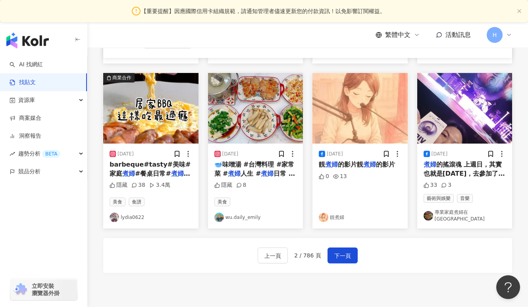
click at [236, 216] on link "wu.daily_emily" at bounding box center [255, 218] width 83 height 10
click at [337, 251] on span "下一頁" at bounding box center [342, 256] width 17 height 10
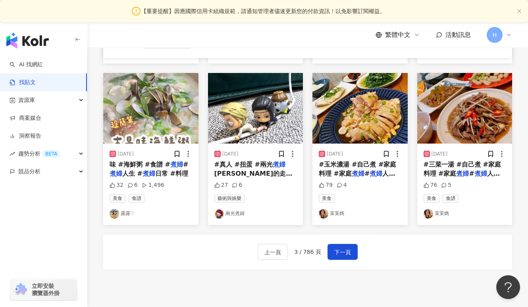
click at [123, 214] on link "露露♡" at bounding box center [151, 214] width 83 height 10
click at [345, 250] on span "下一頁" at bounding box center [342, 253] width 17 height 10
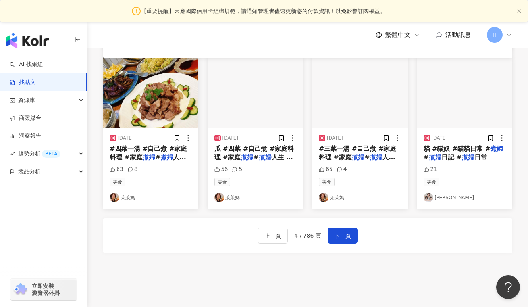
scroll to position [478, 0]
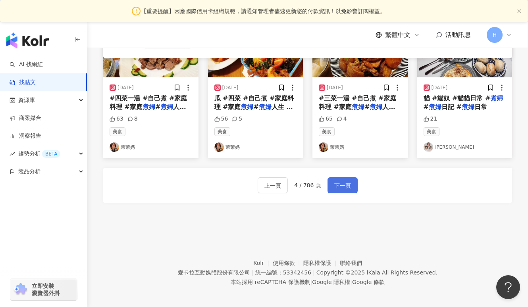
click at [351, 186] on button "下一頁" at bounding box center [342, 185] width 30 height 16
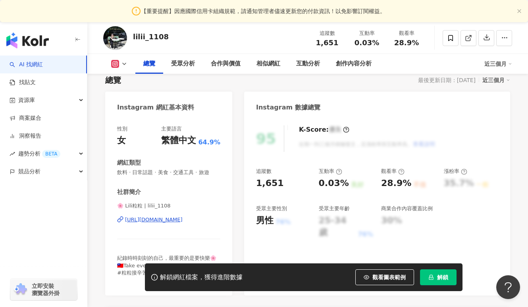
scroll to position [64, 0]
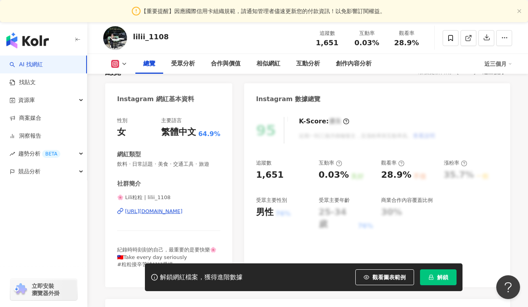
click at [168, 212] on div "[URL][DOMAIN_NAME]" at bounding box center [154, 211] width 58 height 7
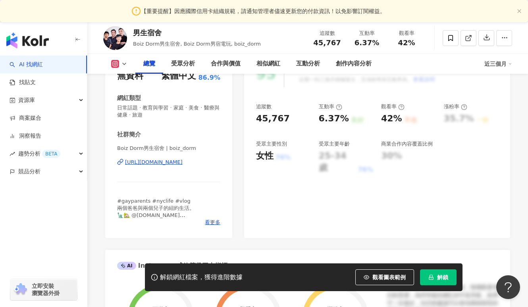
scroll to position [151, 0]
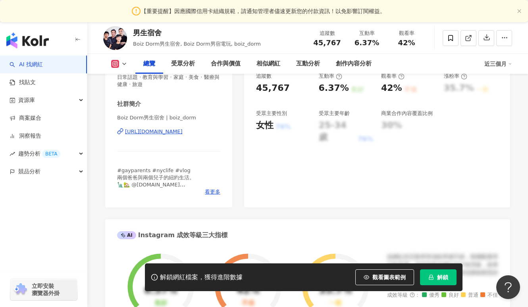
click at [183, 131] on div "[URL][DOMAIN_NAME]" at bounding box center [154, 131] width 58 height 7
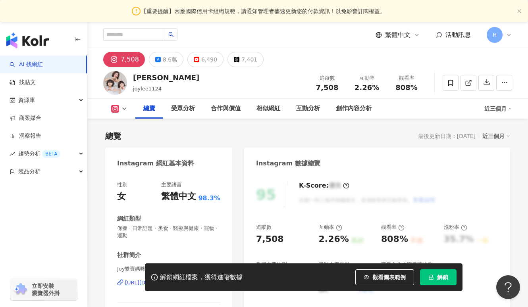
scroll to position [122, 0]
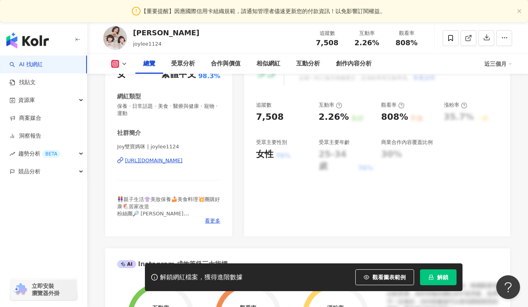
click at [160, 164] on div "https://www.instagram.com/joylee1124/" at bounding box center [154, 160] width 58 height 7
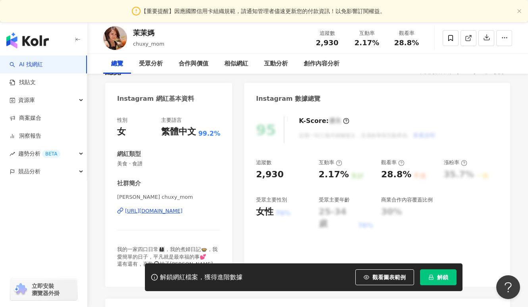
scroll to position [94, 0]
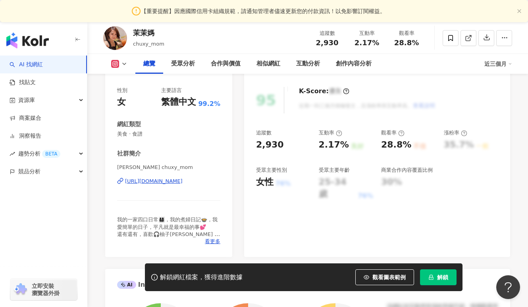
click at [186, 177] on div "[PERSON_NAME]| chuxy_mom [URL][DOMAIN_NAME]" at bounding box center [168, 187] width 103 height 46
click at [183, 182] on div "[URL][DOMAIN_NAME]" at bounding box center [154, 181] width 58 height 7
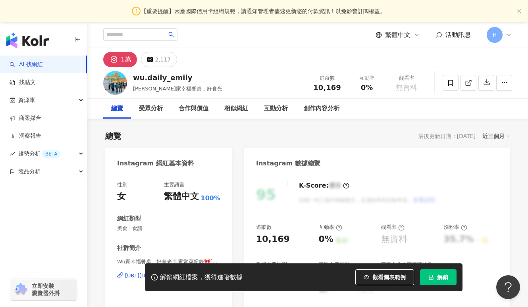
scroll to position [87, 0]
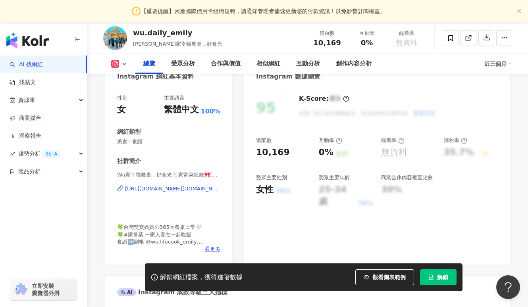
click at [208, 193] on div "Wu家幸福餐桌，好食光🍴家常菜紀錄🎀Emily🐟👱🏻‍♀️🇹🇼 | wu.daily_emily https://www.instagram.com/wu.d…" at bounding box center [168, 194] width 103 height 46
click at [204, 185] on div "Wu家幸福餐桌，好食光🍴家常菜紀錄🎀Emily🐟👱🏻‍♀️🇹🇼 | wu.daily_emily https://www.instagram.com/wu.d…" at bounding box center [168, 194] width 103 height 46
click at [202, 187] on div "https://www.instagram.com/wu.daily_emily/" at bounding box center [172, 188] width 95 height 7
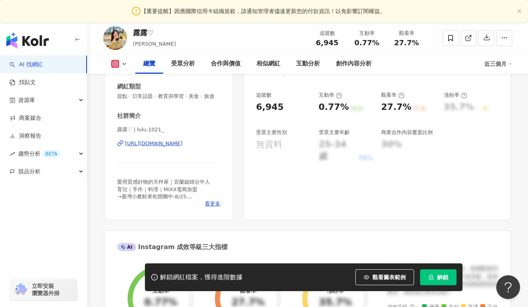
scroll to position [146, 0]
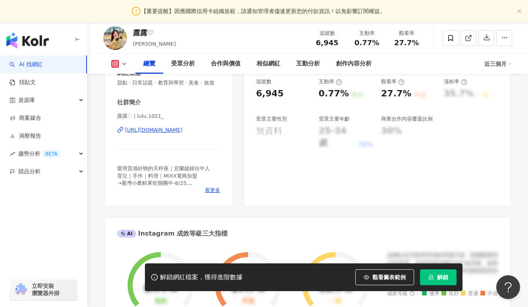
click at [173, 127] on div "[URL][DOMAIN_NAME]" at bounding box center [154, 130] width 58 height 7
